Goal: Information Seeking & Learning: Learn about a topic

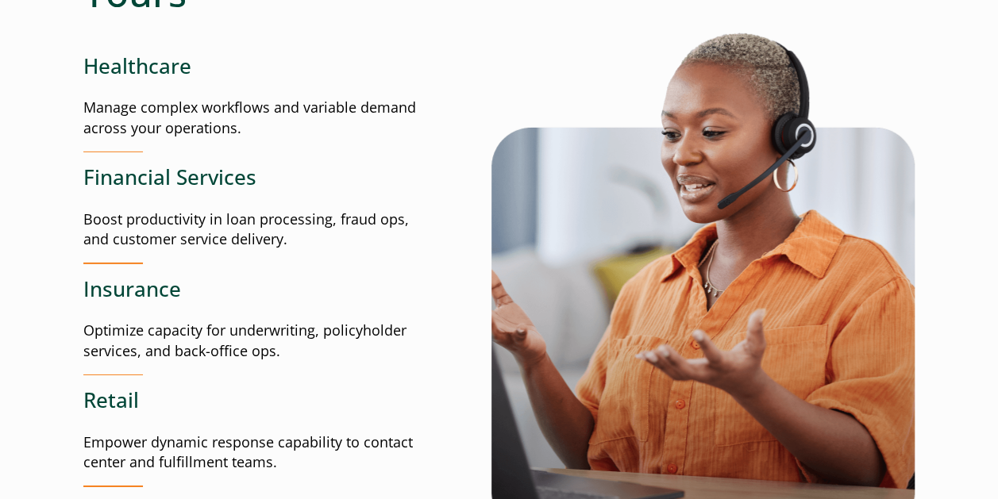
scroll to position [2223, 0]
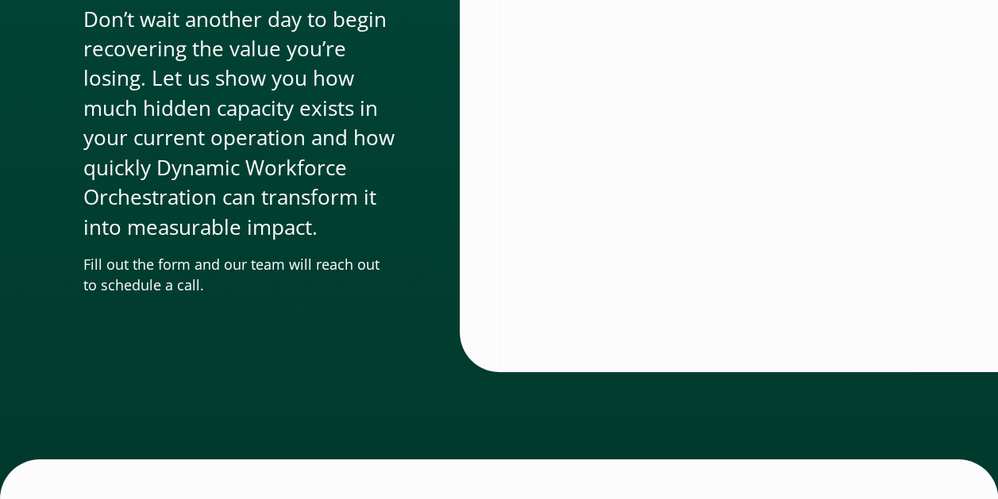
scroll to position [6065, 0]
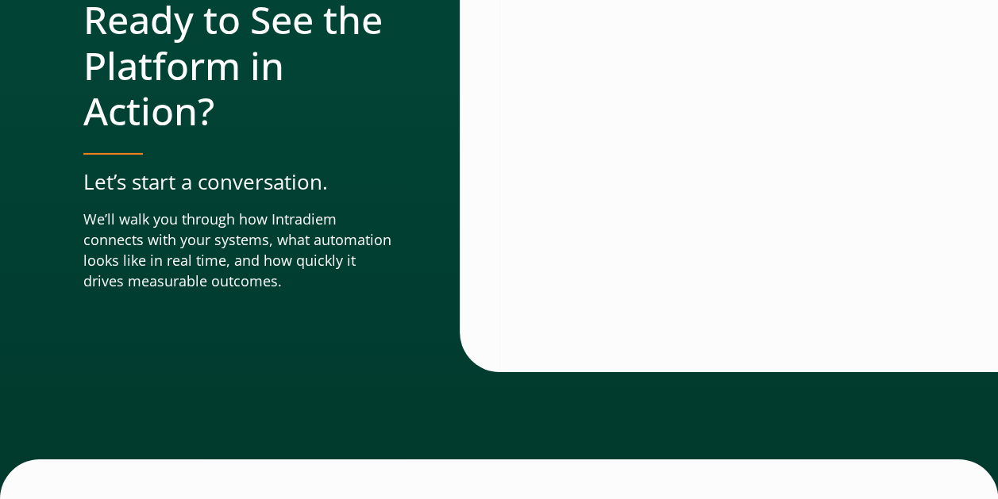
scroll to position [5827, 0]
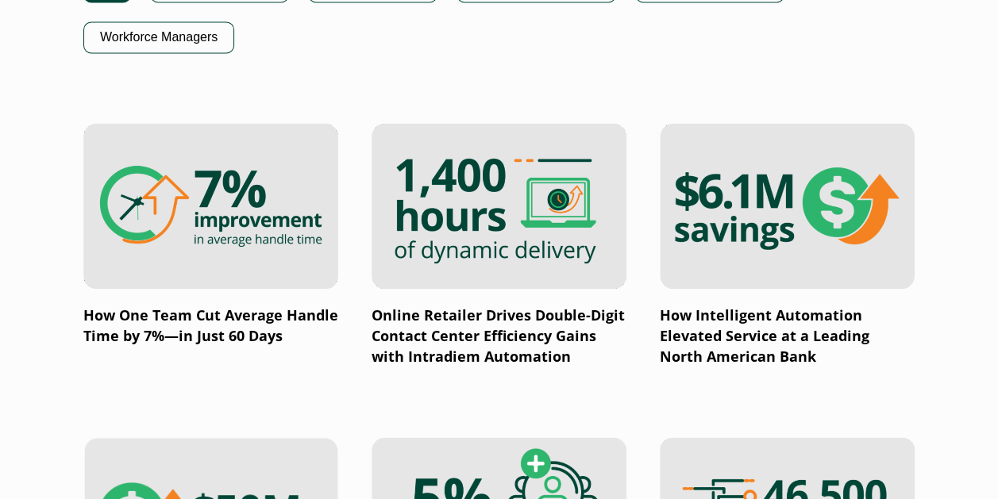
scroll to position [1270, 0]
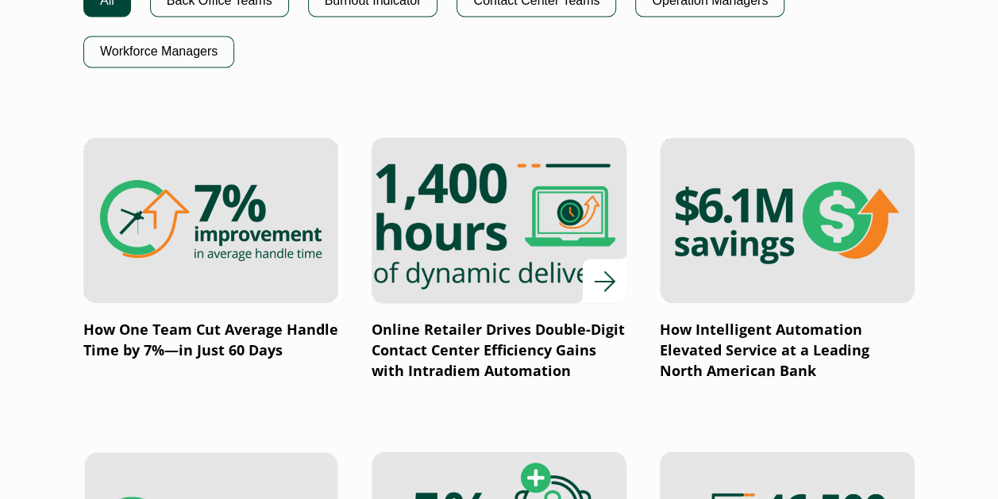
click at [599, 282] on div at bounding box center [499, 220] width 255 height 166
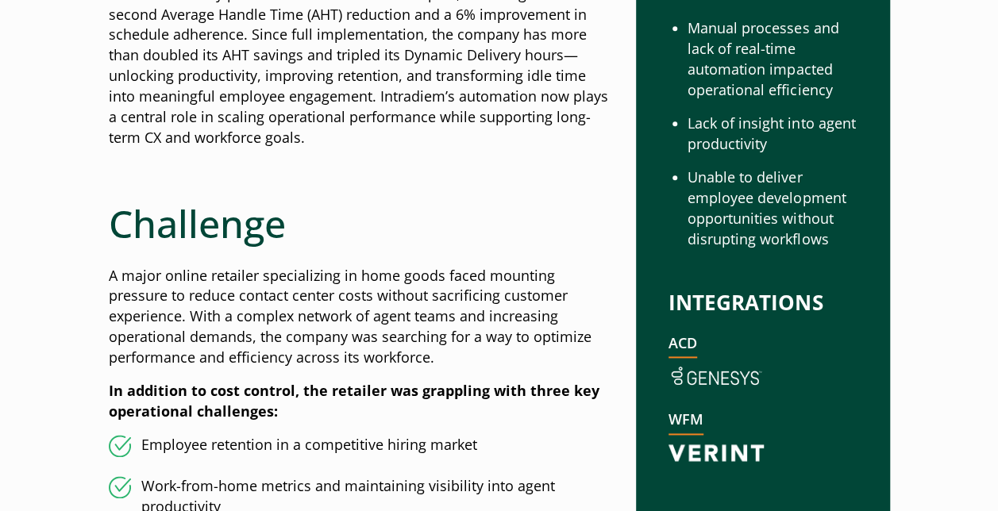
scroll to position [953, 0]
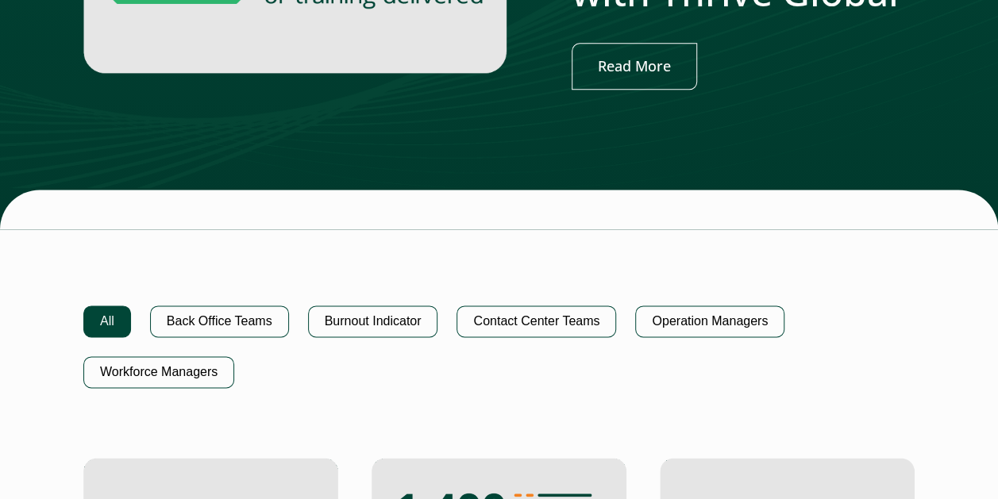
scroll to position [1103, 0]
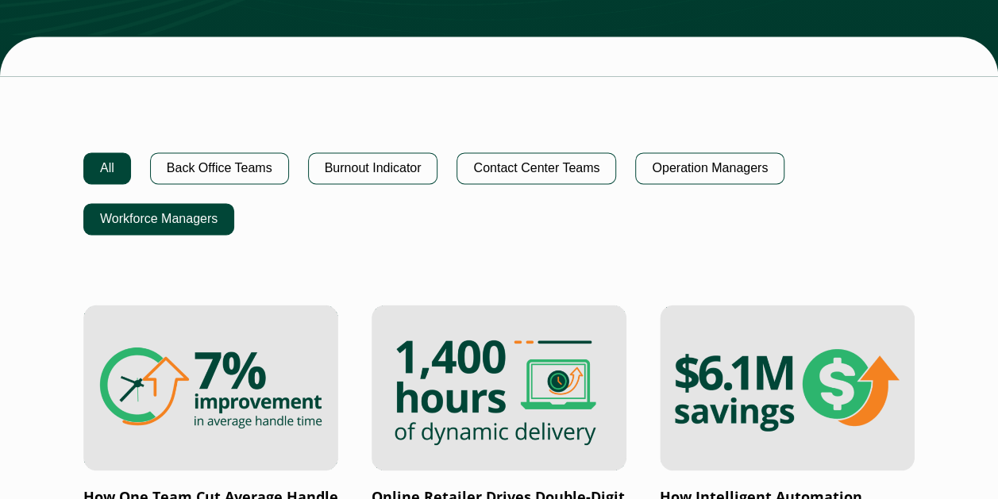
click at [207, 229] on button "Workforce Managers" at bounding box center [158, 219] width 151 height 32
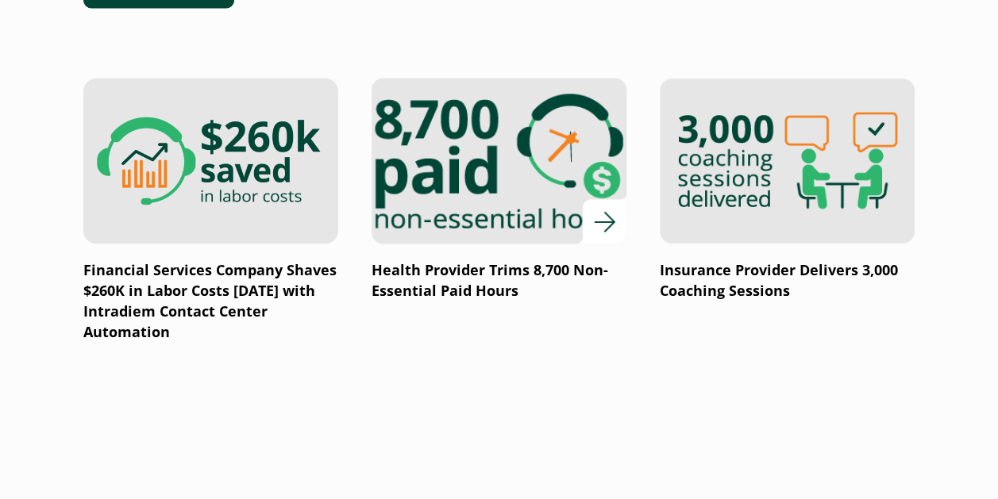
scroll to position [1341, 0]
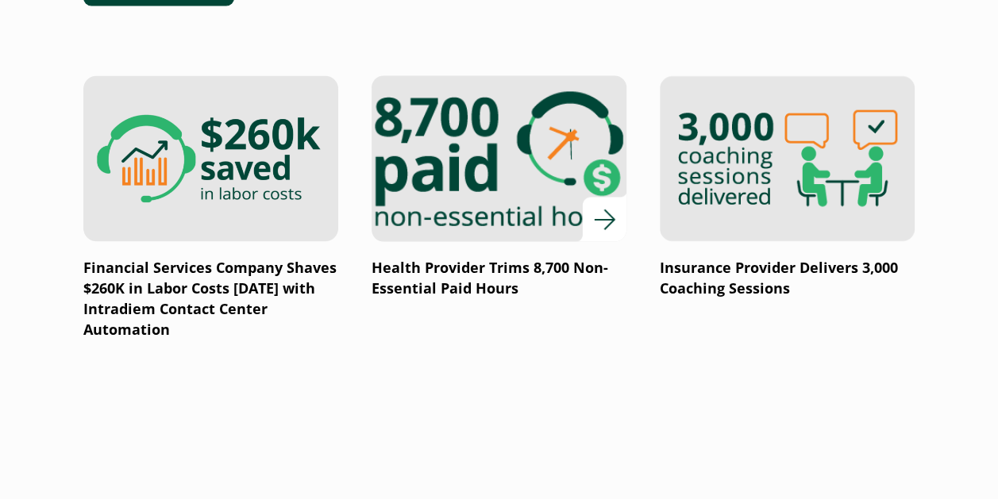
click at [483, 172] on img at bounding box center [499, 159] width 306 height 199
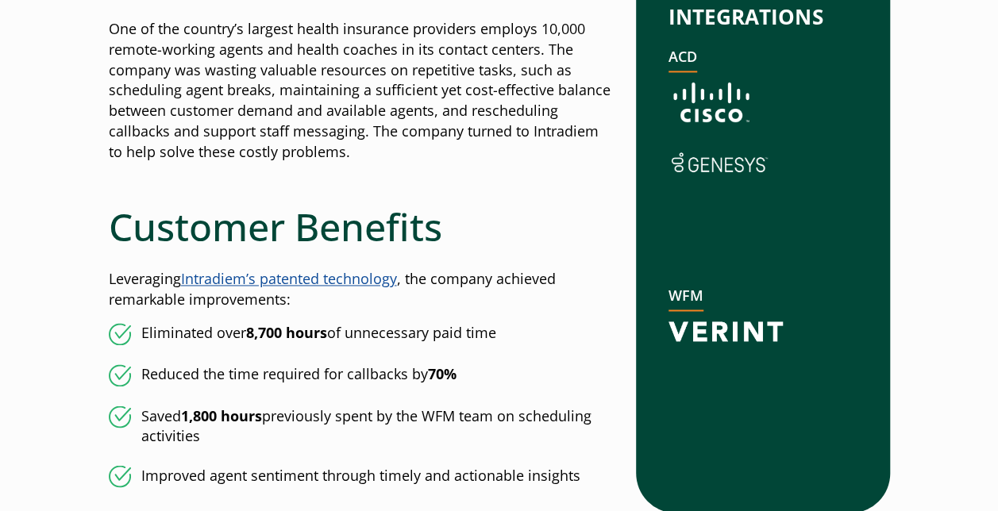
scroll to position [1112, 0]
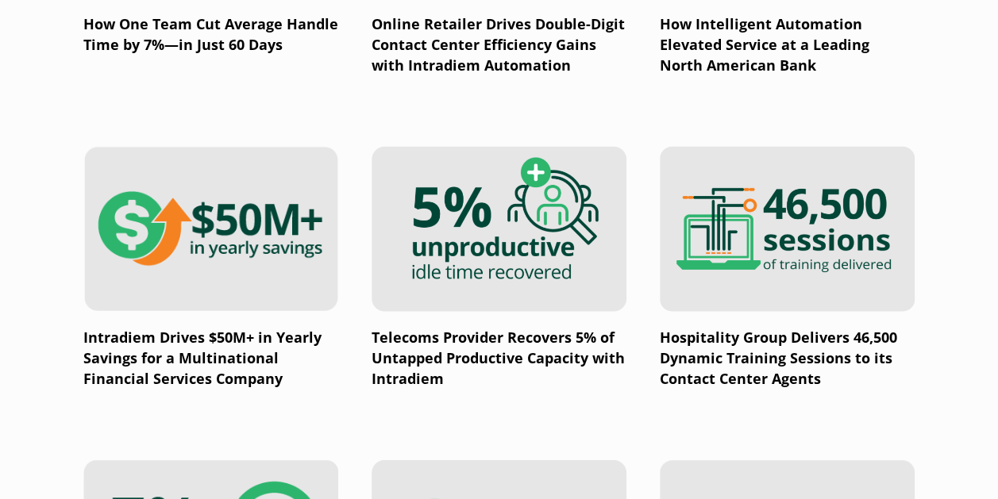
scroll to position [1579, 0]
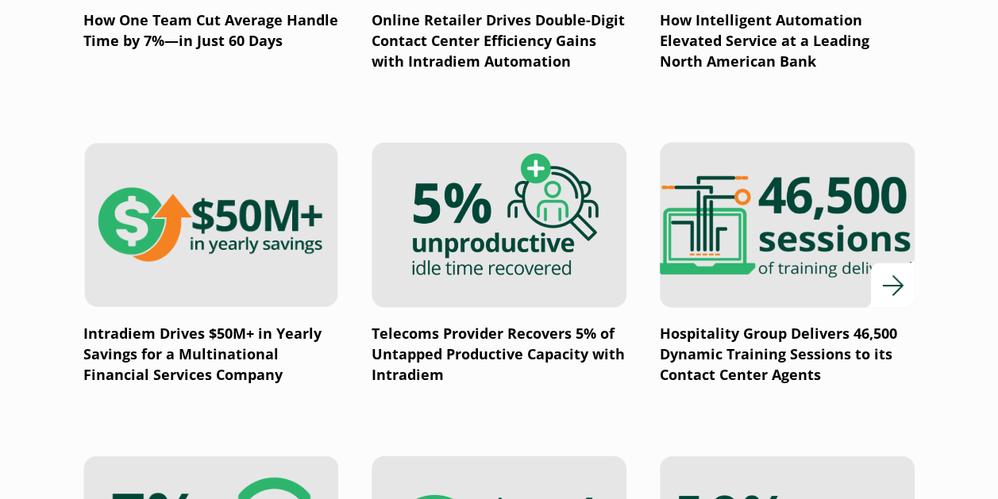
click at [821, 246] on img at bounding box center [787, 225] width 306 height 199
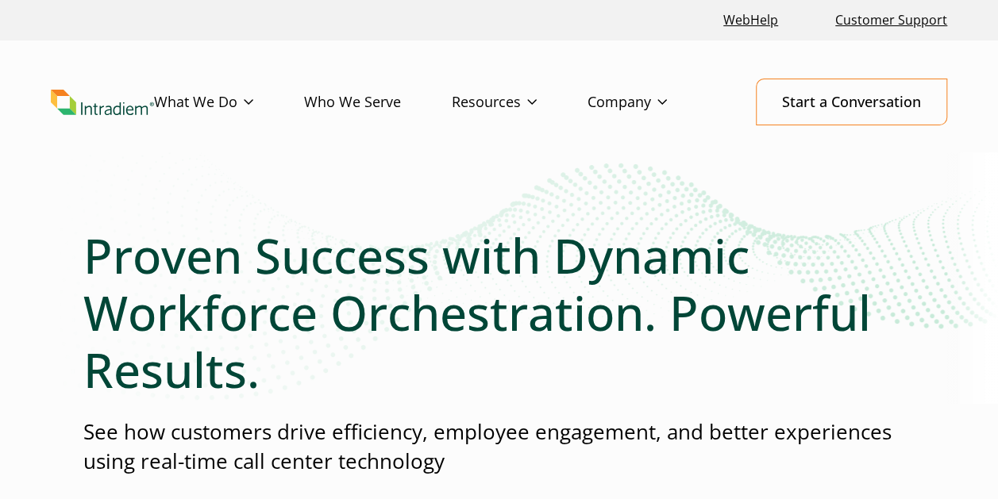
click at [394, 106] on link "Who We Serve" at bounding box center [378, 102] width 148 height 46
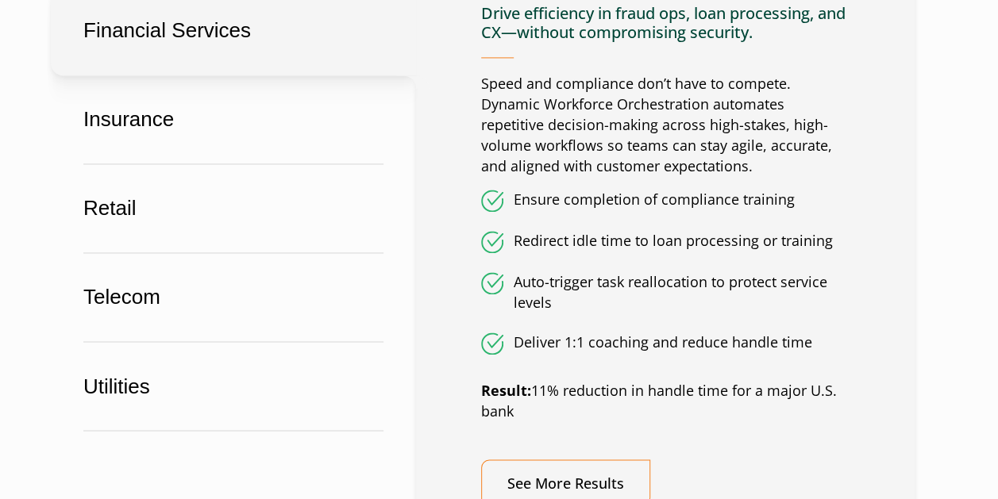
scroll to position [1350, 0]
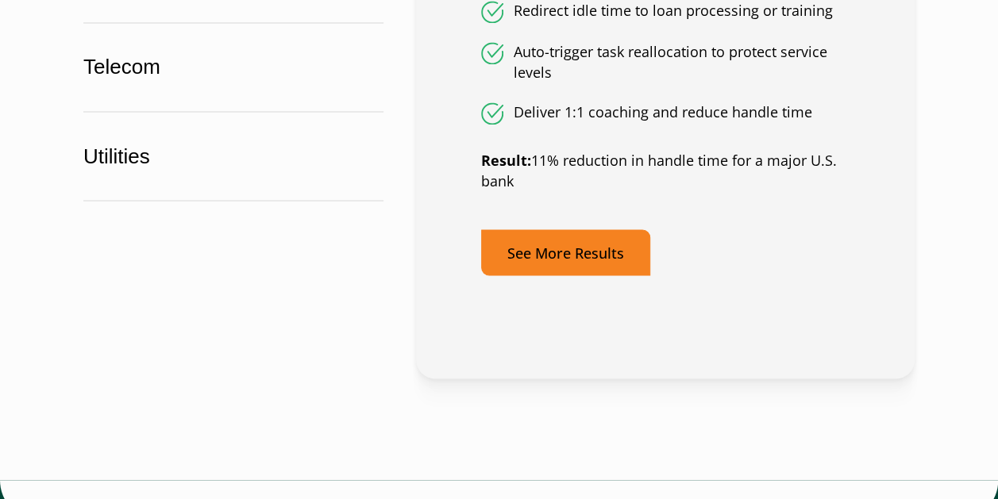
click at [595, 241] on link "See More Results" at bounding box center [565, 252] width 169 height 47
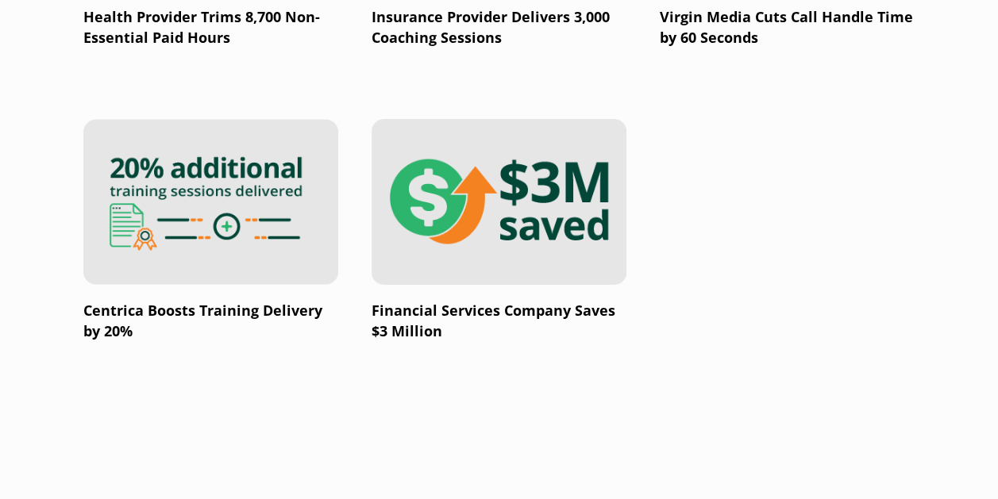
scroll to position [2779, 0]
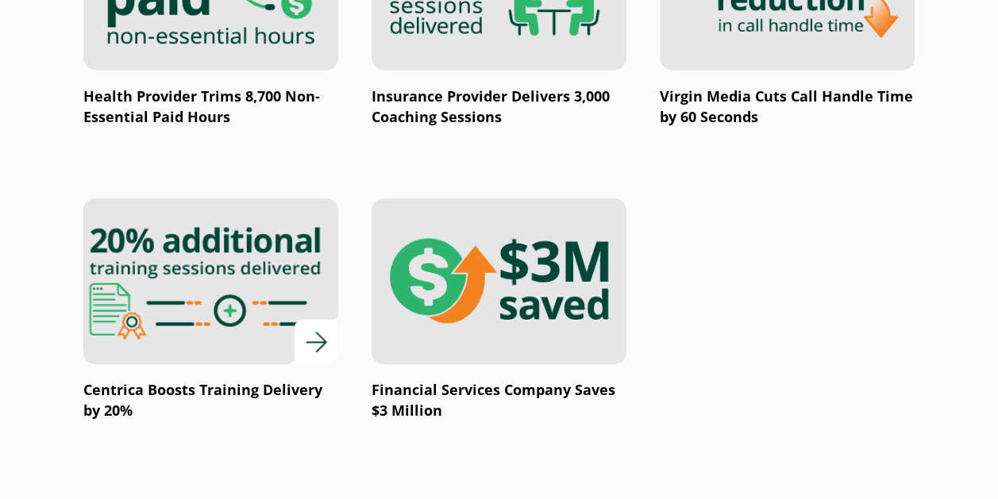
click at [275, 280] on img at bounding box center [211, 281] width 306 height 199
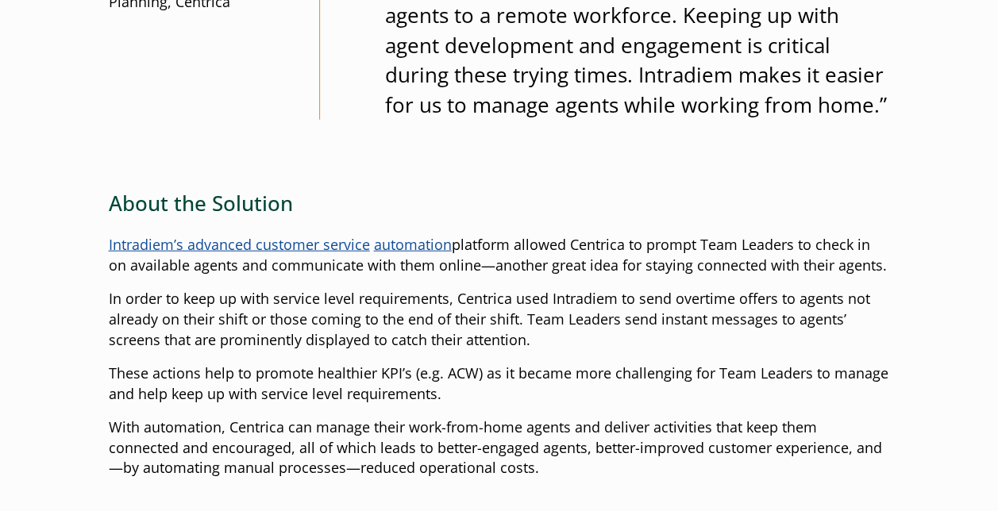
scroll to position [1826, 0]
